Goal: Task Accomplishment & Management: Use online tool/utility

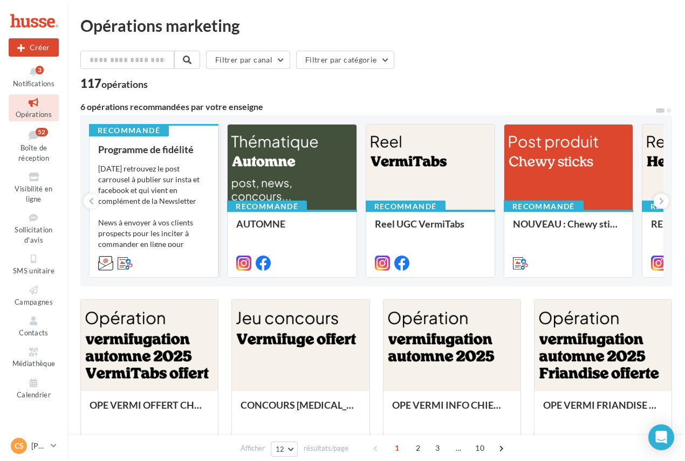
click at [131, 162] on div "Programme de fidélité Aujourd'hui retrouvez le post carrousel à publier sur ins…" at bounding box center [153, 206] width 111 height 124
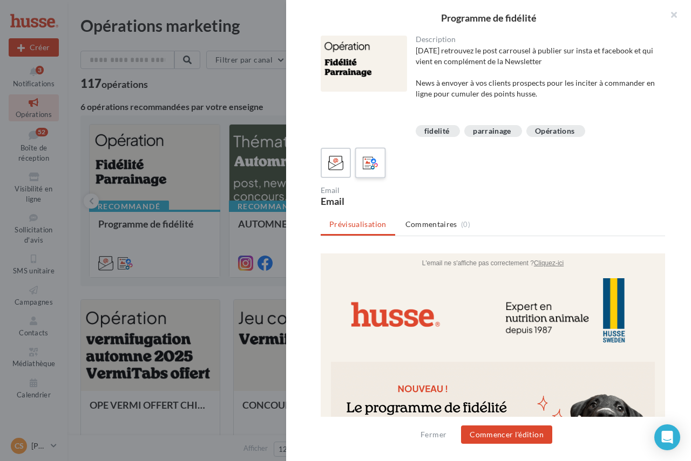
click at [368, 165] on icon at bounding box center [371, 163] width 16 height 16
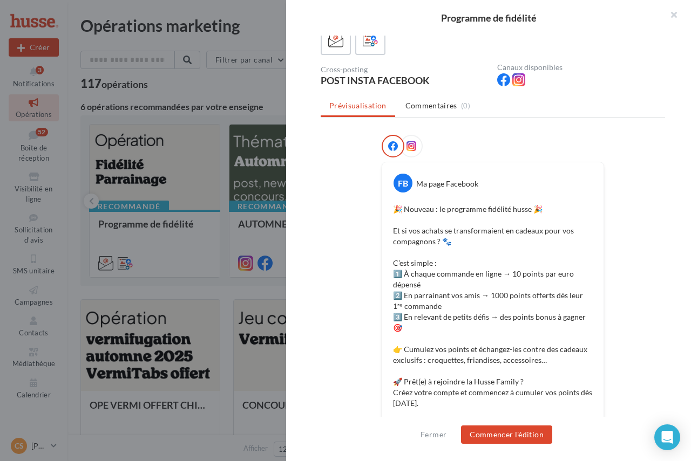
scroll to position [162, 0]
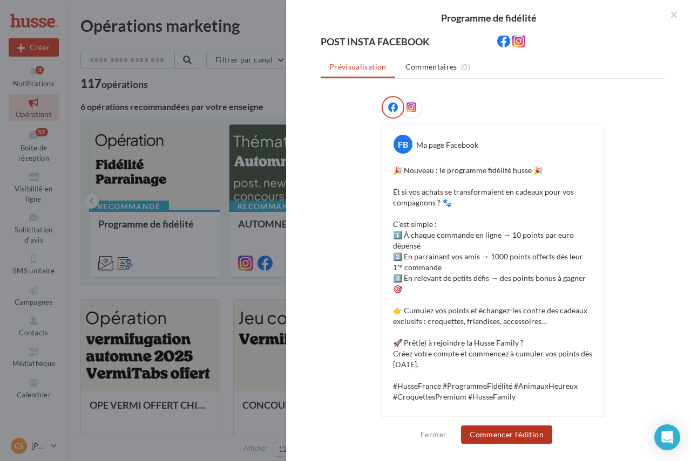
click at [500, 435] on button "Commencer l'édition" at bounding box center [506, 435] width 91 height 18
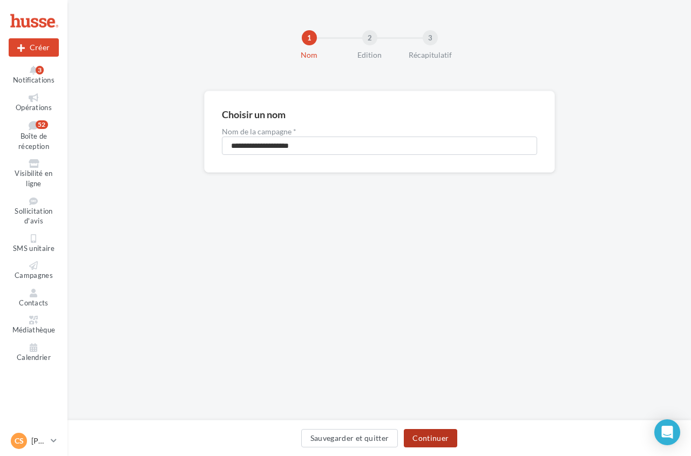
click at [423, 436] on button "Continuer" at bounding box center [430, 438] width 53 height 18
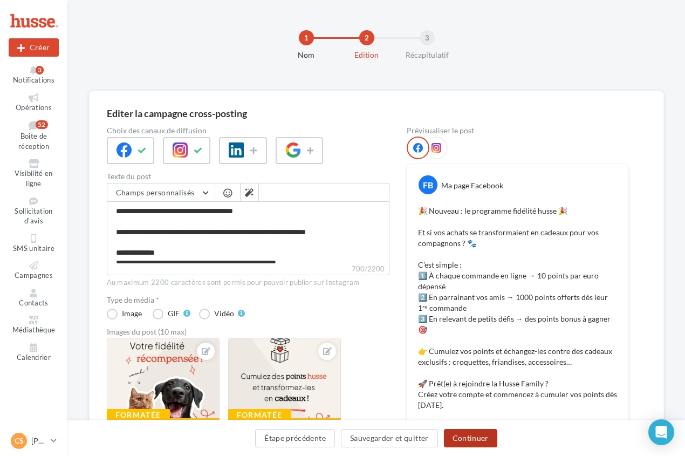
click at [475, 438] on button "Continuer" at bounding box center [470, 438] width 53 height 18
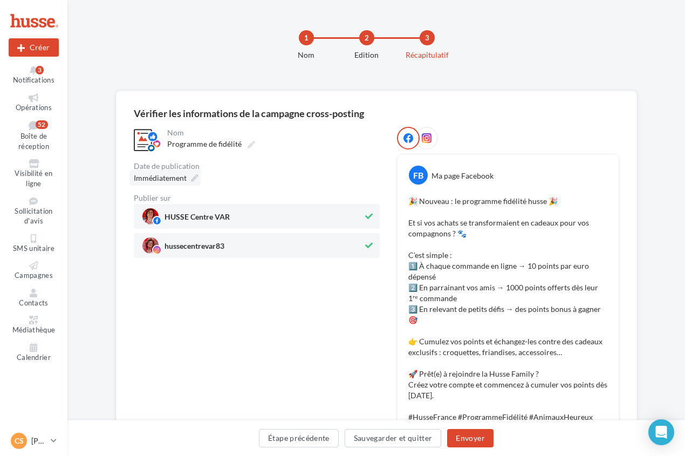
click at [196, 175] on icon at bounding box center [195, 178] width 8 height 8
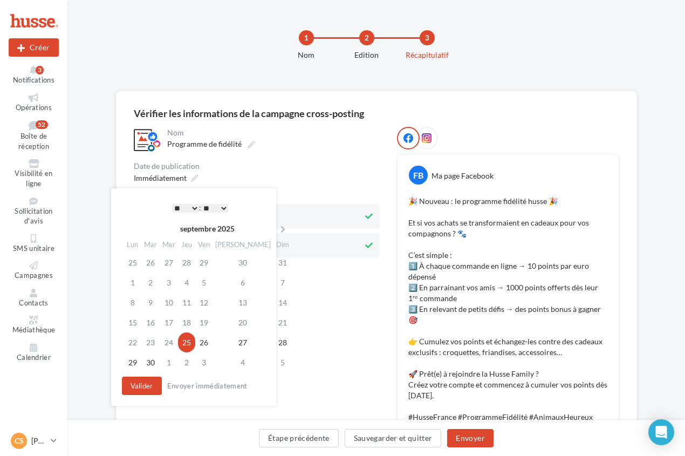
click at [193, 206] on select "* * * * * * * * * * ** ** ** ** ** ** ** ** ** ** ** ** ** **" at bounding box center [185, 208] width 27 height 9
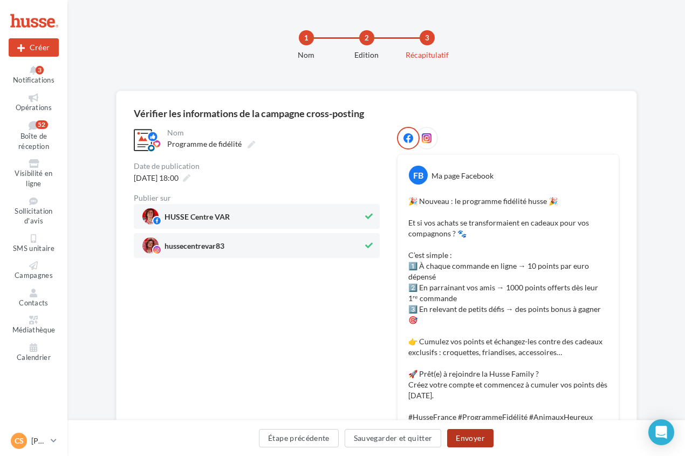
click at [462, 435] on button "Envoyer" at bounding box center [470, 438] width 46 height 18
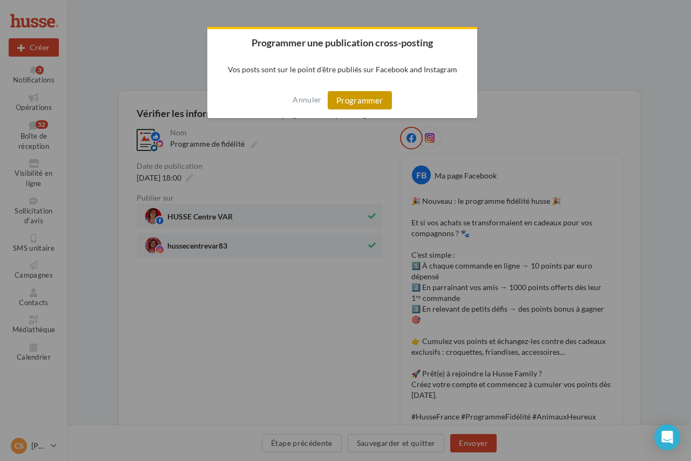
click at [359, 104] on button "Programmer" at bounding box center [359, 100] width 64 height 18
